Goal: Transaction & Acquisition: Purchase product/service

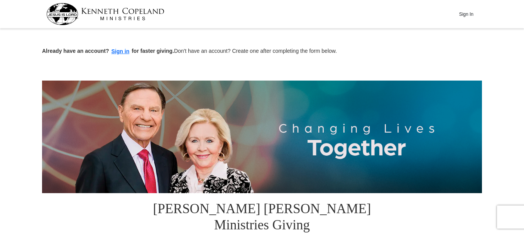
type input "53"
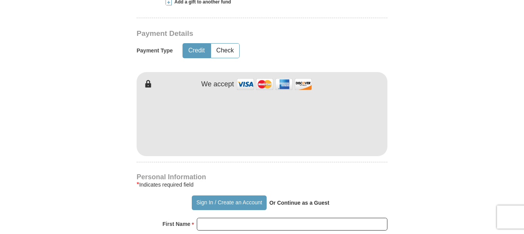
click at [214, 134] on iframe at bounding box center [262, 122] width 251 height 66
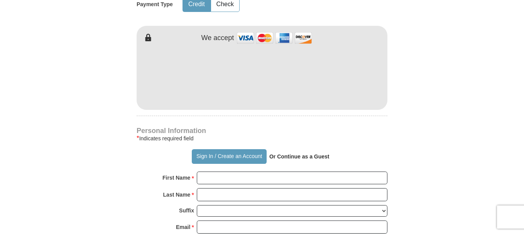
scroll to position [463, 0]
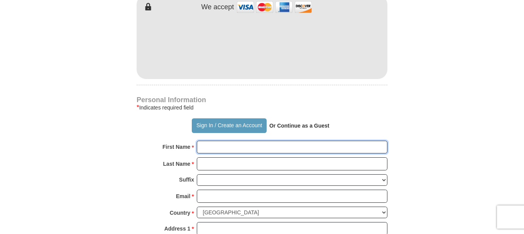
click at [210, 141] on input "First Name *" at bounding box center [292, 147] width 191 height 13
type input "[PERSON_NAME]"
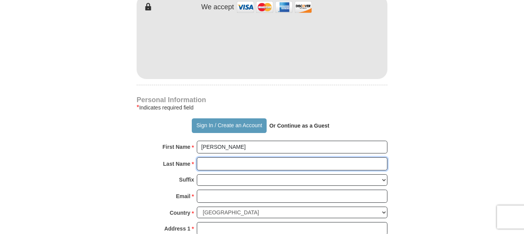
type input "NOVA"
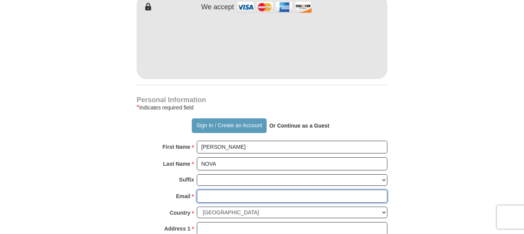
click at [206, 190] on input "Email *" at bounding box center [292, 196] width 191 height 13
type input "[EMAIL_ADDRESS][DOMAIN_NAME]"
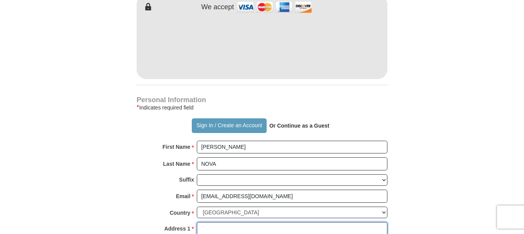
type input "[STREET_ADDRESS]"
type input "Hialeah"
select select "FL"
type input "33014"
type input "3055822040"
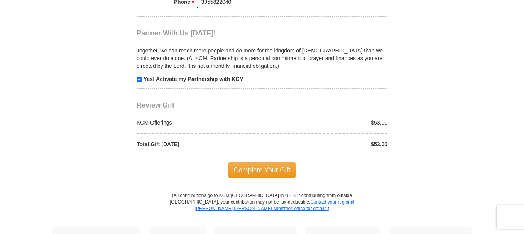
scroll to position [811, 0]
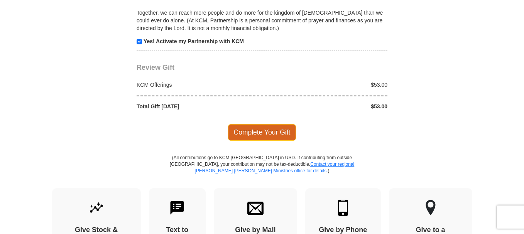
click at [261, 124] on span "Complete Your Gift" at bounding box center [262, 132] width 68 height 16
click at [0, 0] on span at bounding box center [0, 0] width 0 height 0
